Goal: Transaction & Acquisition: Download file/media

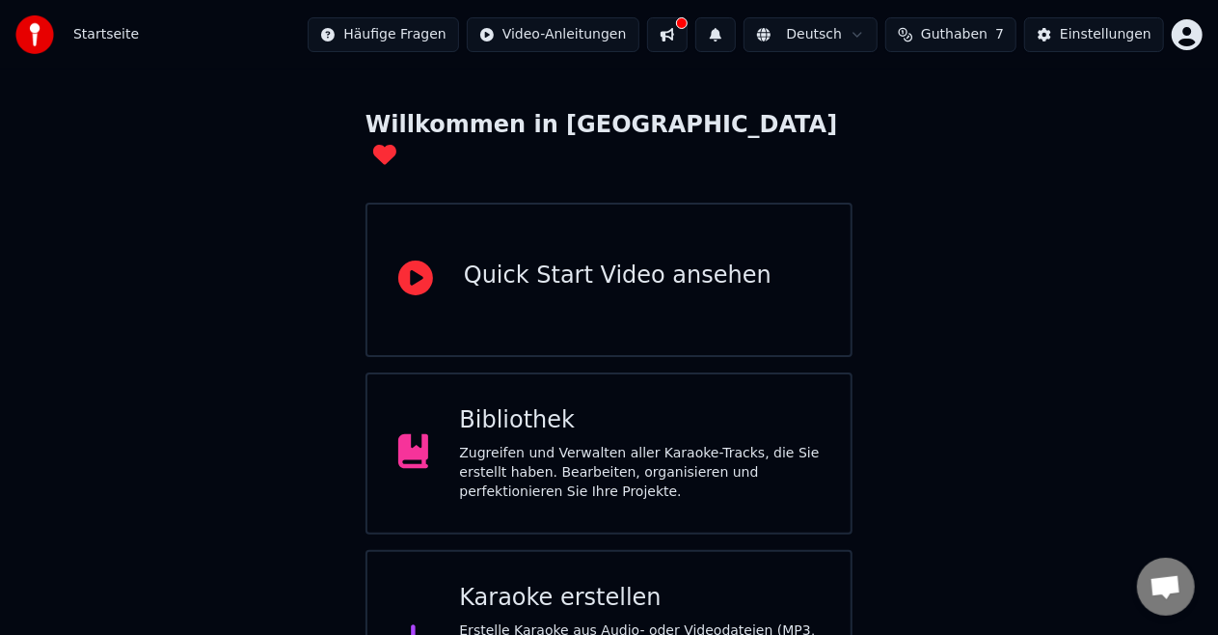
scroll to position [122, 0]
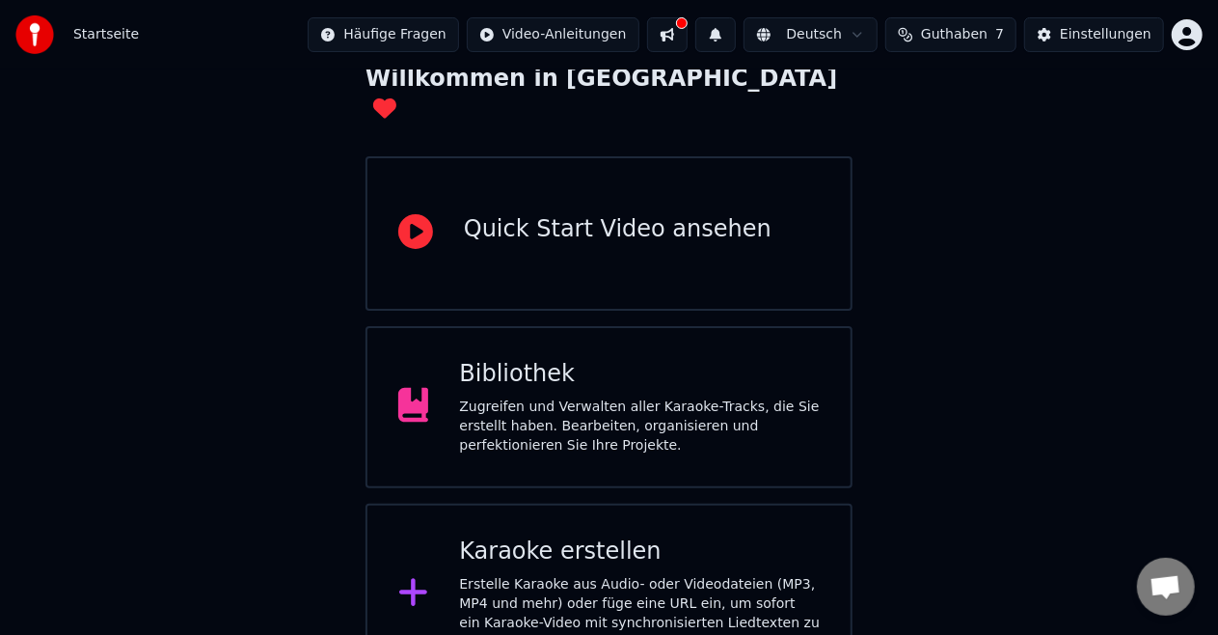
click at [619, 410] on div "Zugreifen und Verwalten aller Karaoke-Tracks, die Sie erstellt haben. Bearbeite…" at bounding box center [639, 426] width 361 height 58
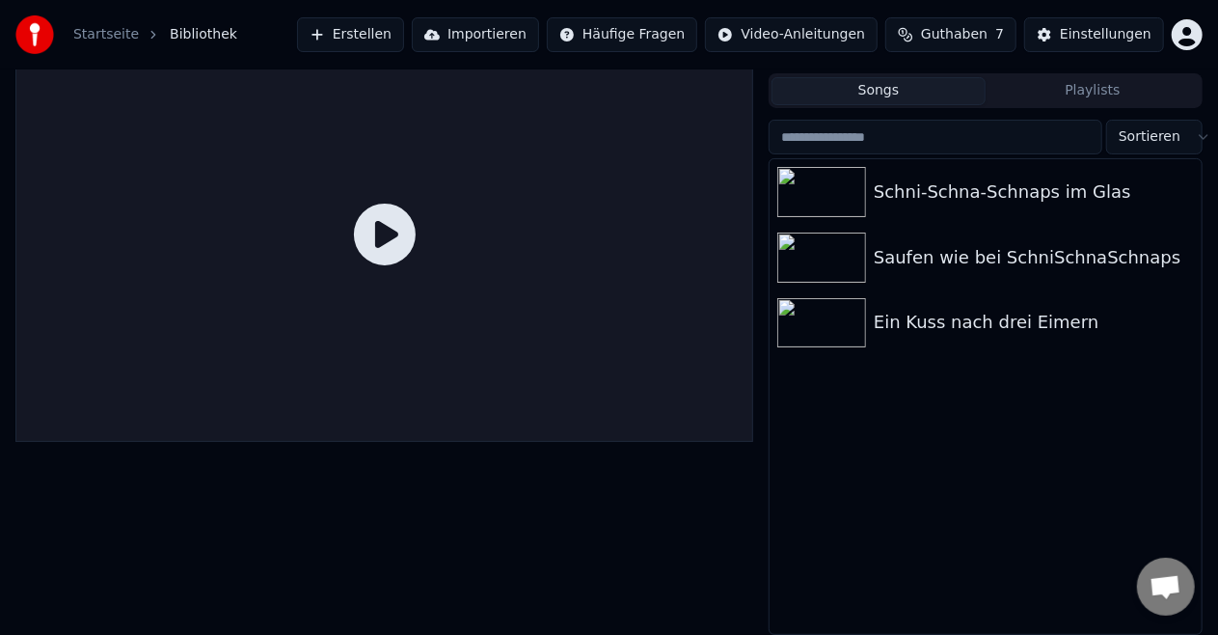
scroll to position [41, 0]
click at [958, 188] on div "Schni-Schna-Schnaps im Glas" at bounding box center [1024, 192] width 301 height 27
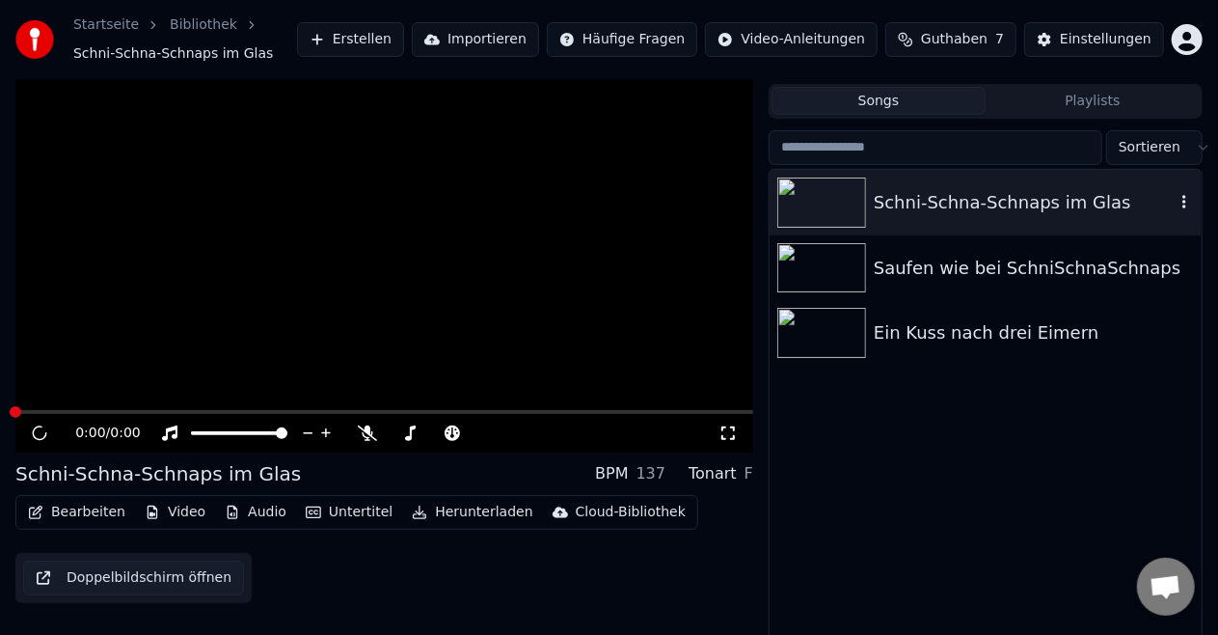
scroll to position [51, 0]
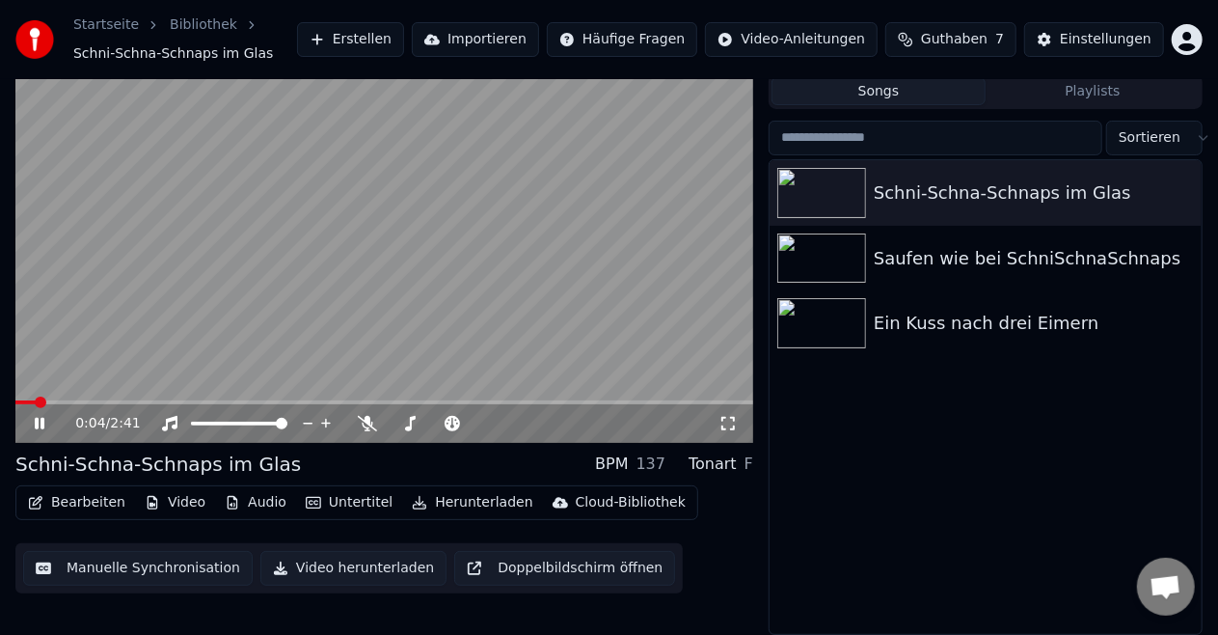
click at [33, 417] on icon at bounding box center [53, 423] width 44 height 15
click at [252, 499] on button "Audio" at bounding box center [255, 502] width 77 height 27
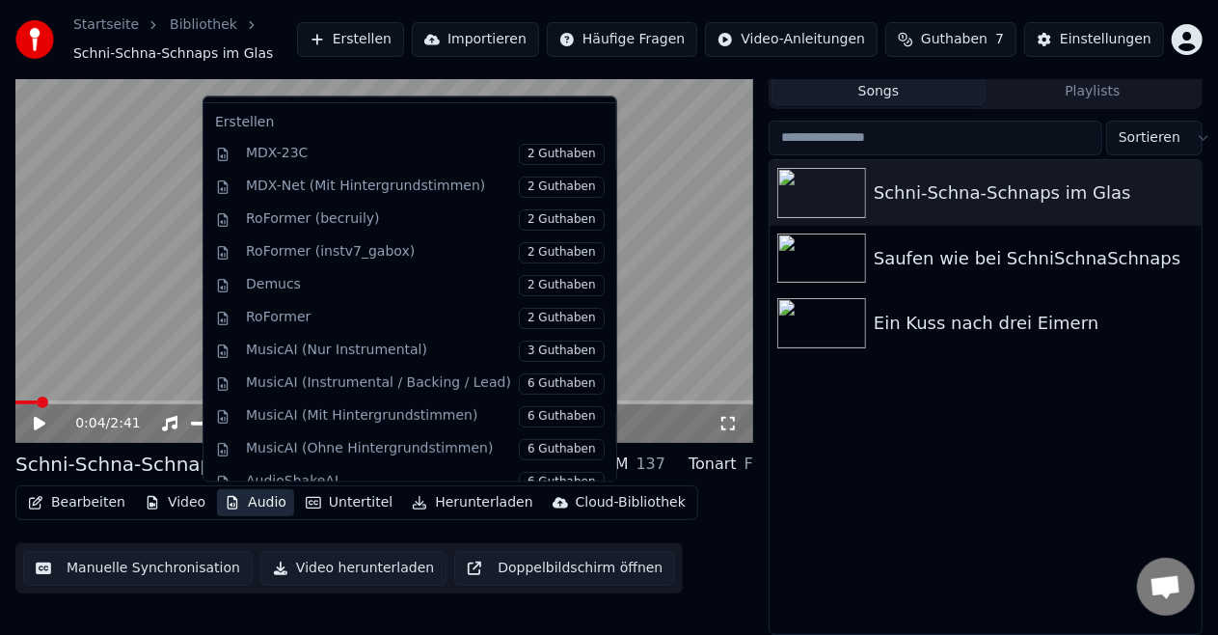
scroll to position [187, 0]
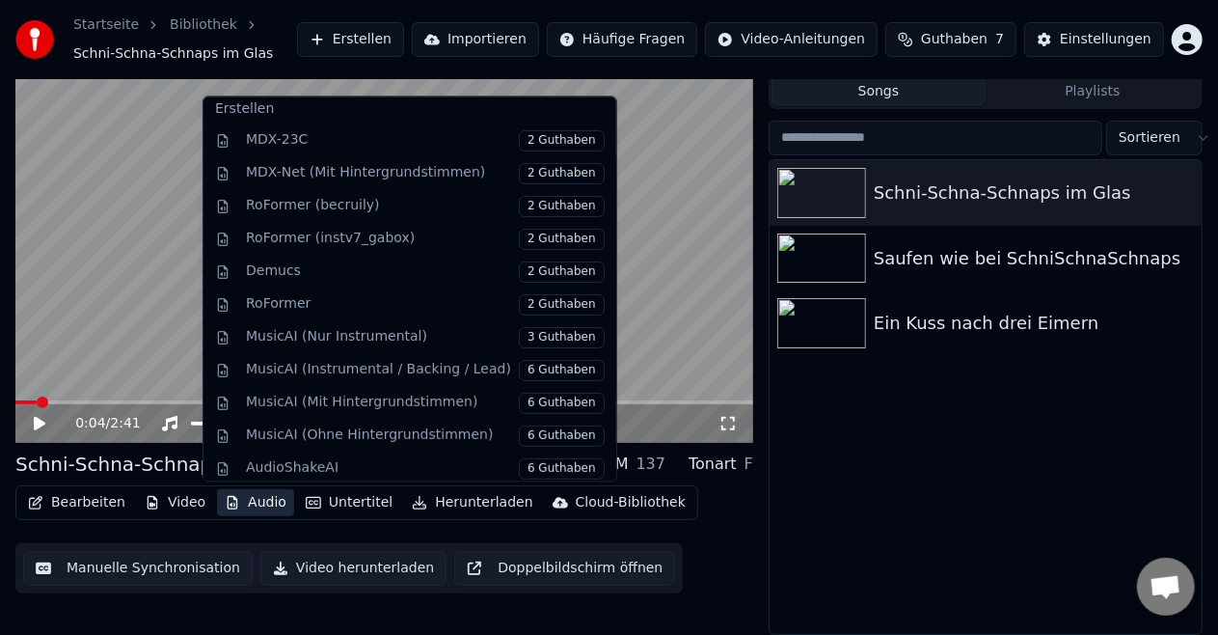
click at [741, 531] on div "Bearbeiten Video Audio Untertitel Herunterladen Cloud-Bibliothek Manuelle Synch…" at bounding box center [384, 539] width 738 height 108
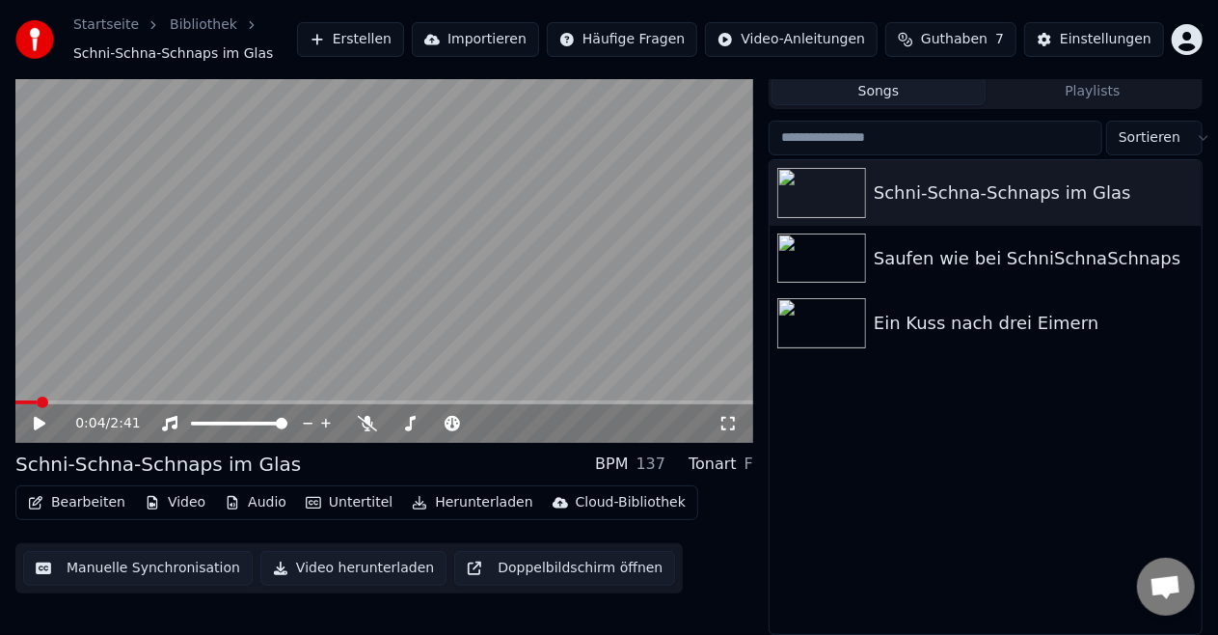
click at [39, 428] on icon at bounding box center [40, 424] width 12 height 14
click at [485, 425] on span at bounding box center [480, 424] width 12 height 12
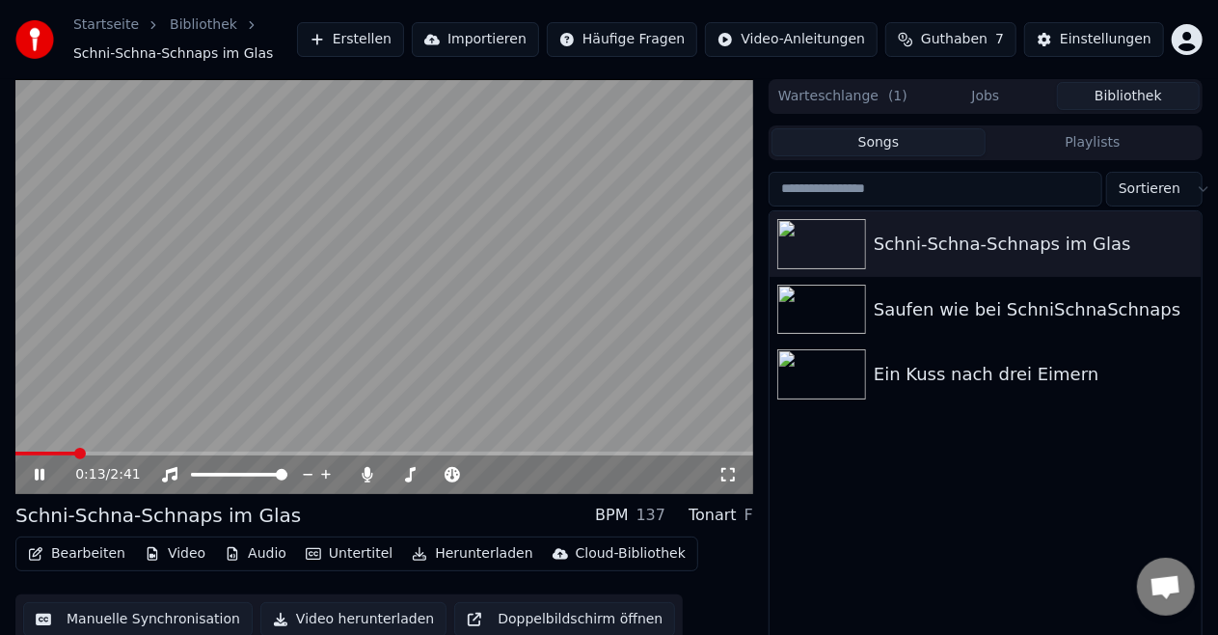
click at [255, 558] on button "Audio" at bounding box center [255, 553] width 77 height 27
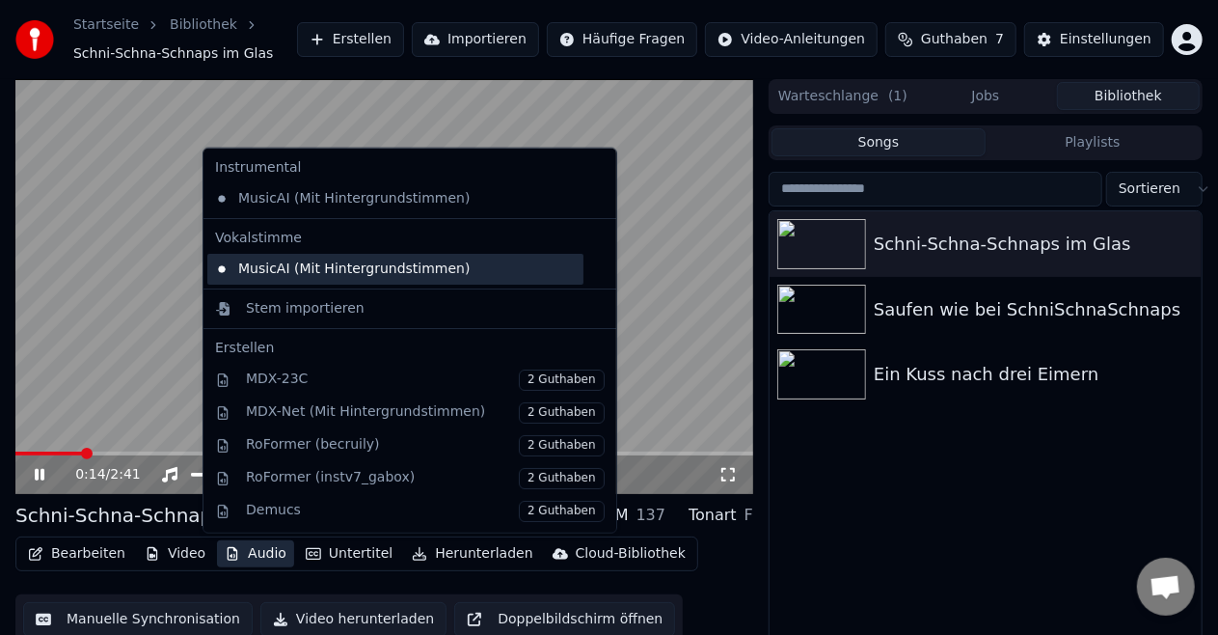
click at [327, 268] on div "MusicAI (Mit Hintergrundstimmen)" at bounding box center [395, 269] width 376 height 31
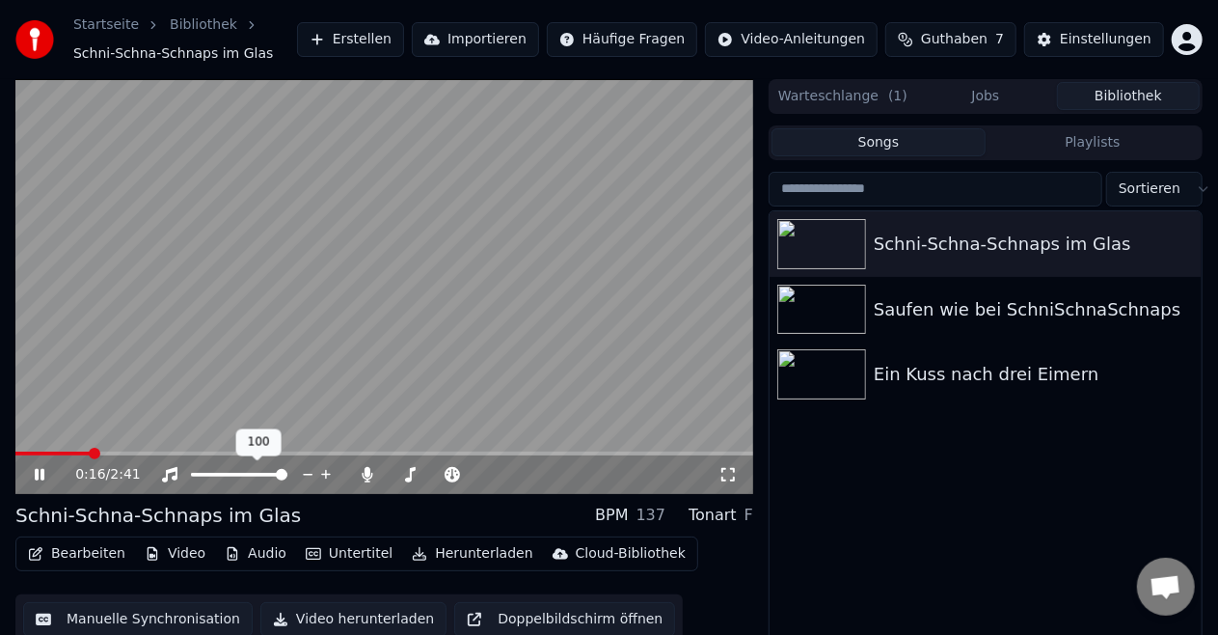
click at [257, 479] on div at bounding box center [256, 474] width 155 height 19
click at [261, 471] on div at bounding box center [256, 474] width 155 height 19
click at [389, 476] on span at bounding box center [389, 475] width 0 height 4
click at [46, 477] on icon at bounding box center [53, 474] width 44 height 15
click at [249, 550] on button "Audio" at bounding box center [255, 553] width 77 height 27
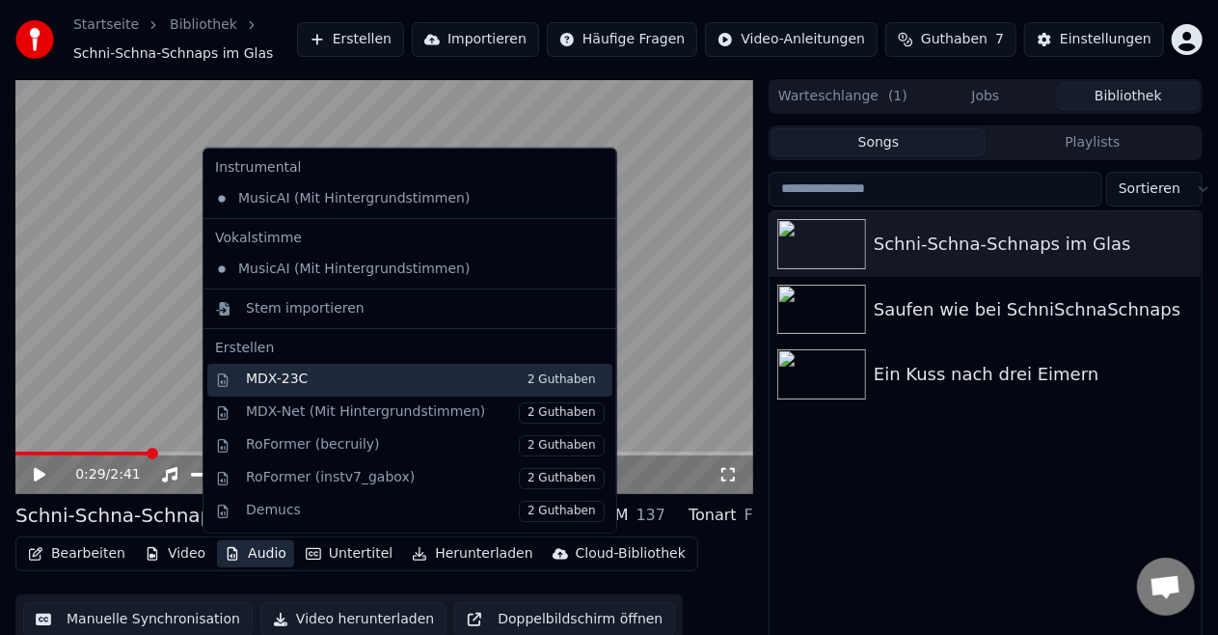
click at [536, 382] on span "2 Guthaben" at bounding box center [562, 379] width 86 height 21
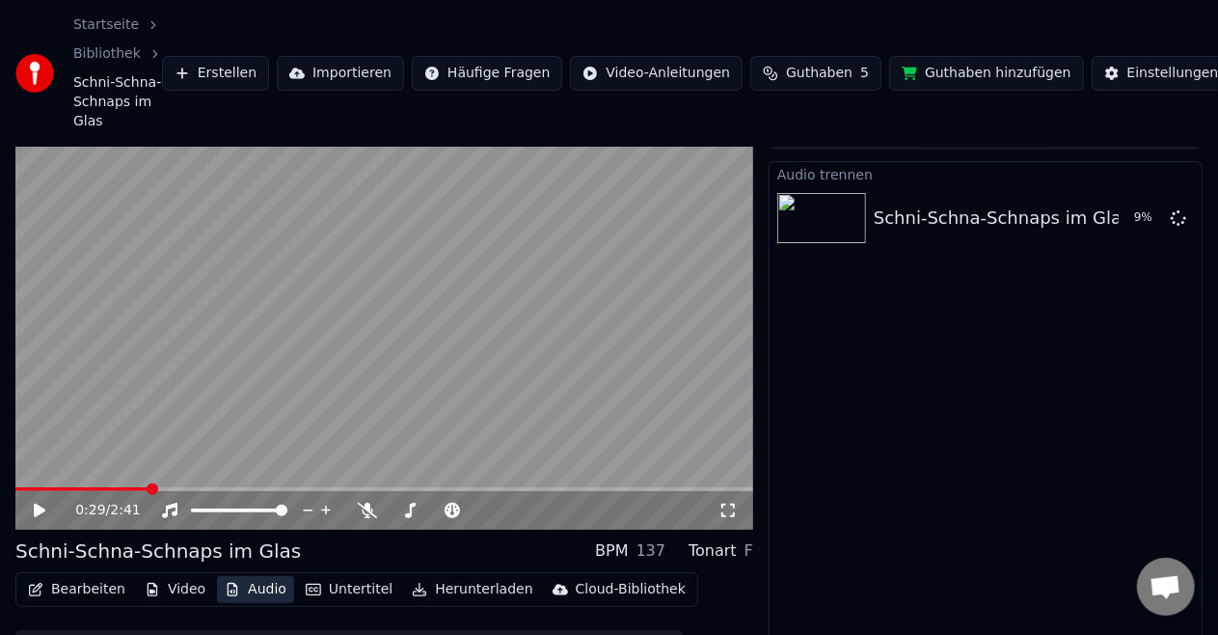
scroll to position [40, 0]
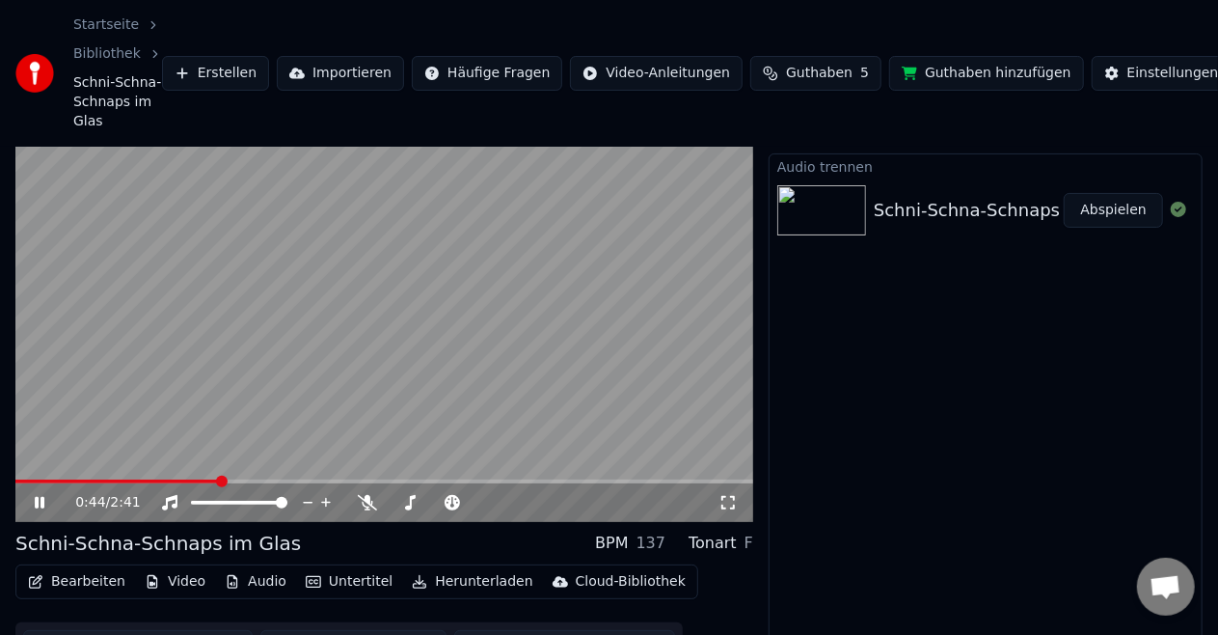
click at [264, 587] on button "Audio" at bounding box center [255, 581] width 77 height 27
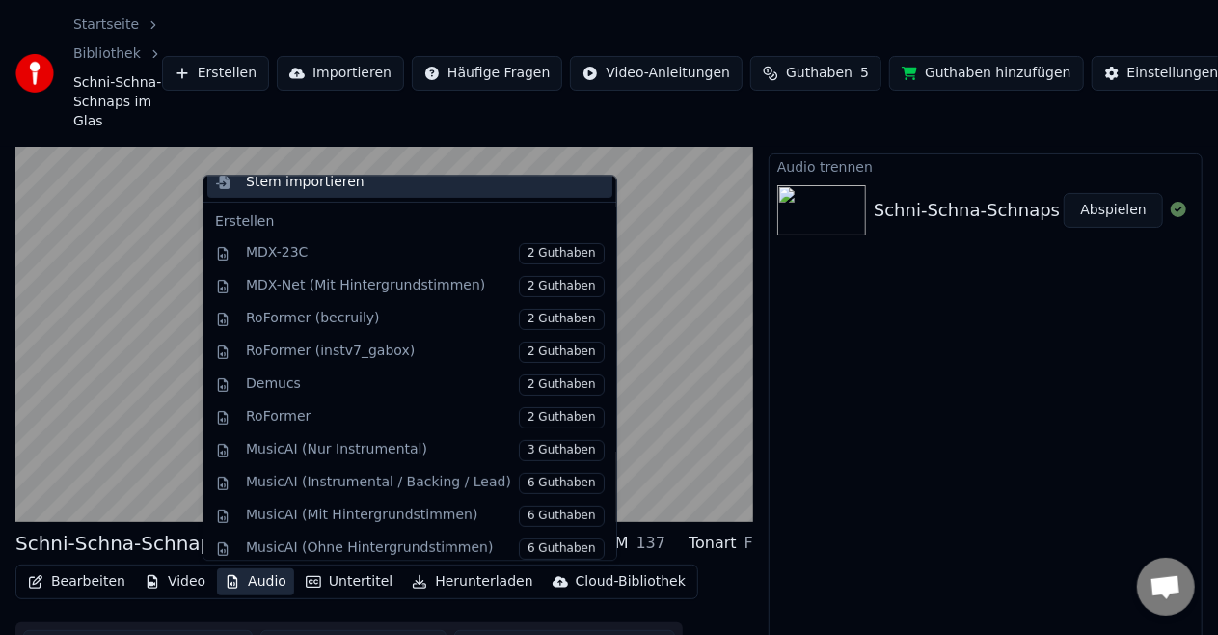
scroll to position [249, 0]
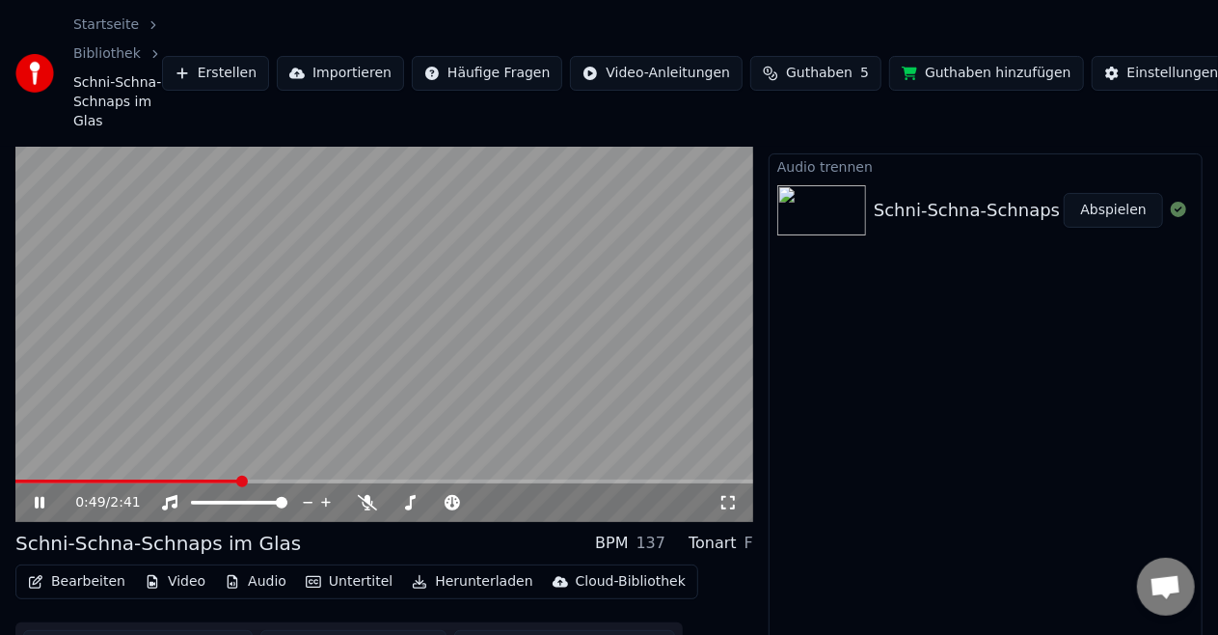
click at [745, 424] on video at bounding box center [384, 314] width 738 height 415
click at [669, 406] on video at bounding box center [384, 314] width 738 height 415
click at [478, 585] on button "Herunterladen" at bounding box center [472, 581] width 136 height 27
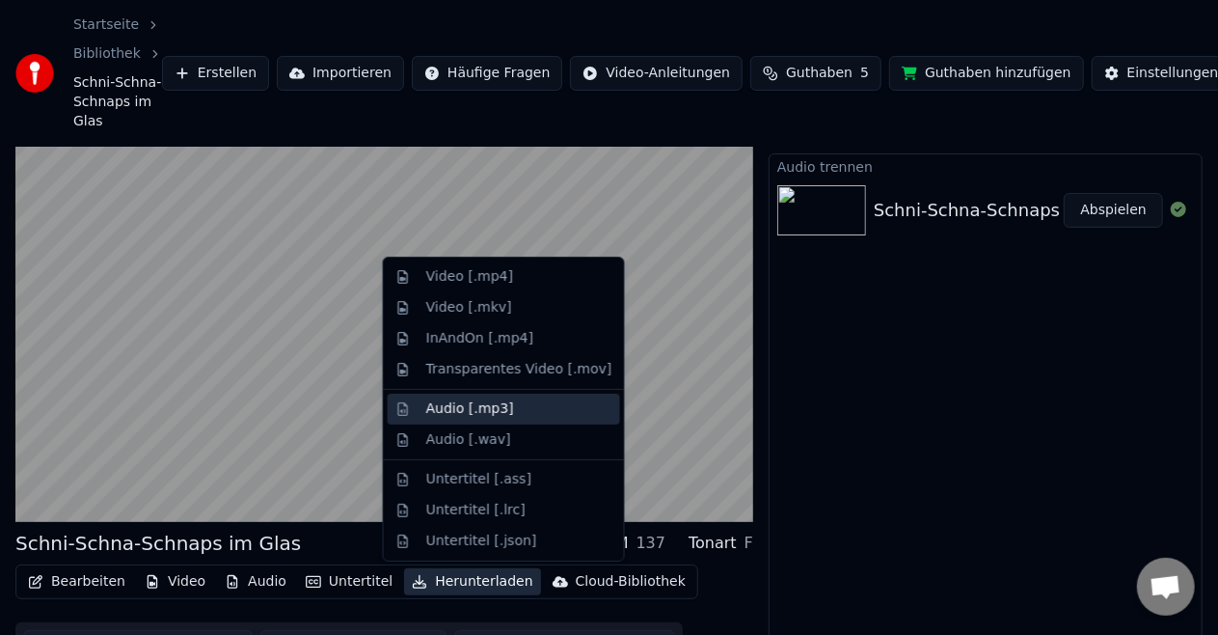
click at [486, 401] on div "Audio [.mp3]" at bounding box center [470, 408] width 88 height 19
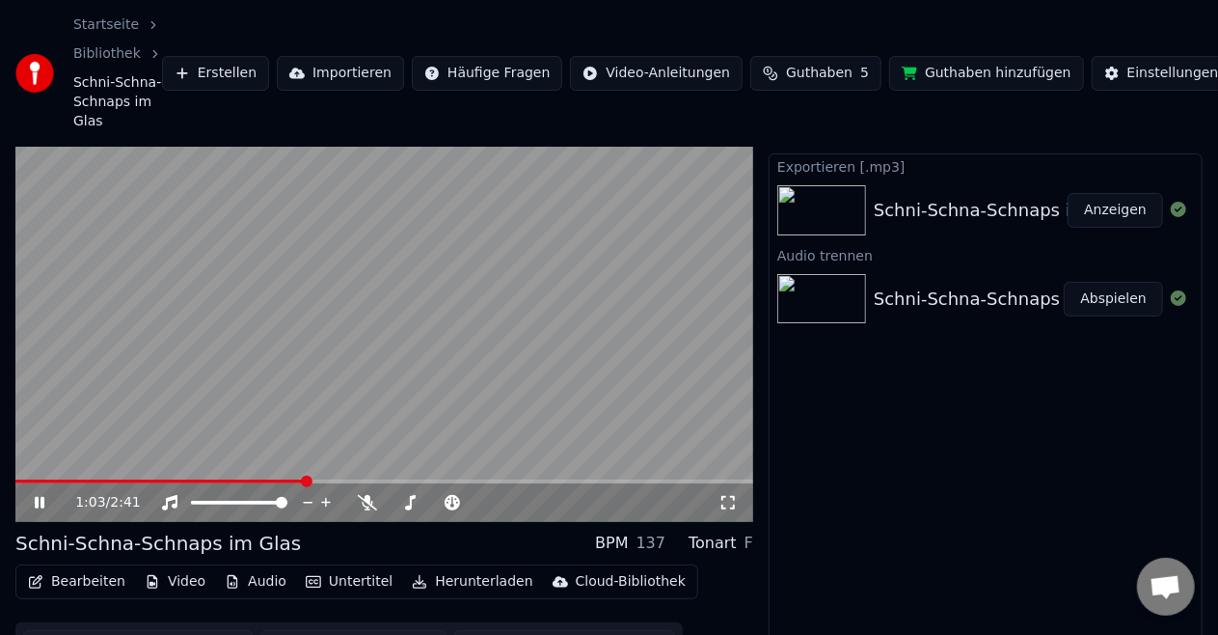
click at [41, 498] on icon at bounding box center [40, 503] width 10 height 12
click at [1117, 206] on button "Anzeigen" at bounding box center [1115, 210] width 95 height 35
